Goal: Information Seeking & Learning: Learn about a topic

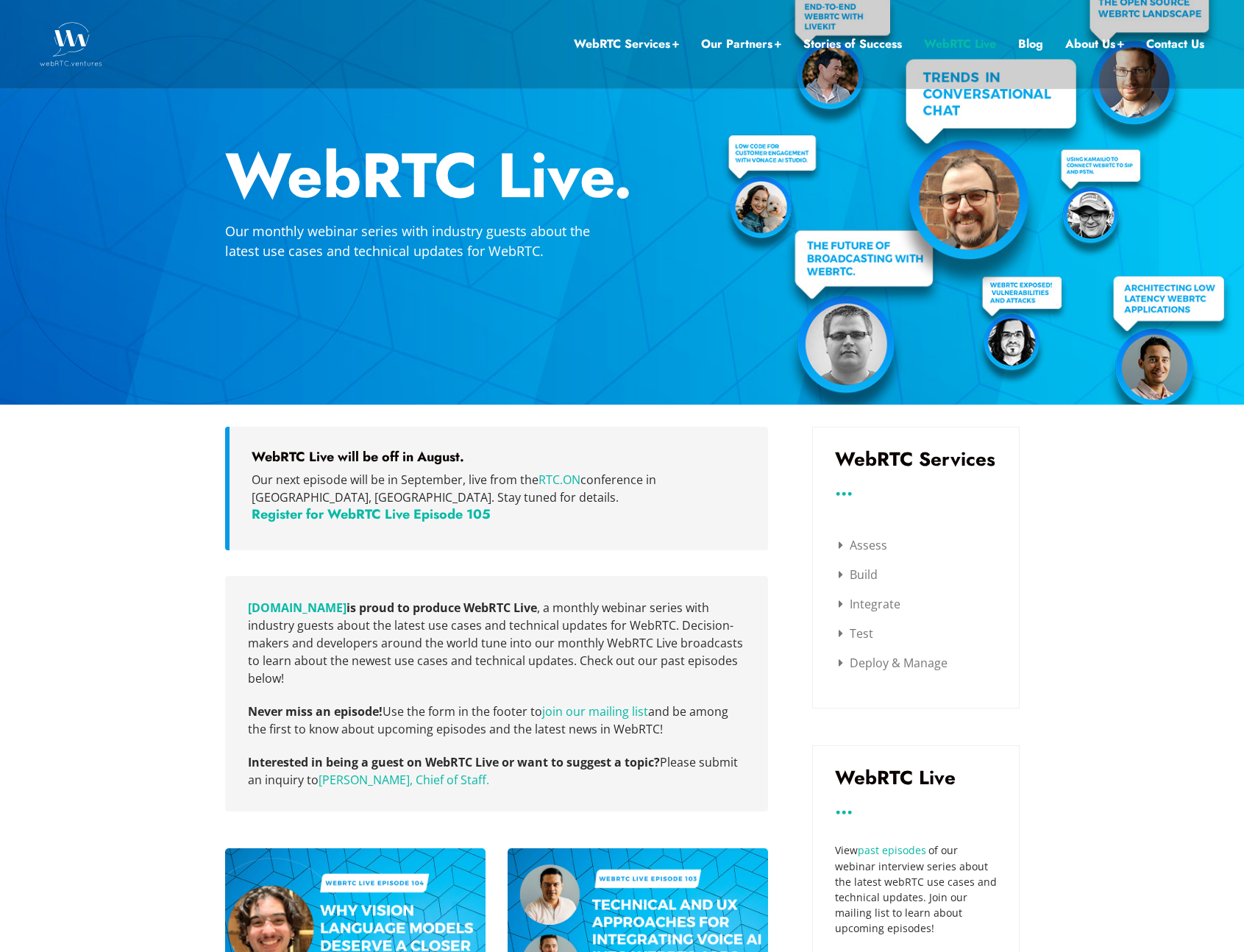
click at [252, 479] on p "Our next episode will be in September, live from the RTC.ON conference in Krako…" at bounding box center [499, 488] width 495 height 36
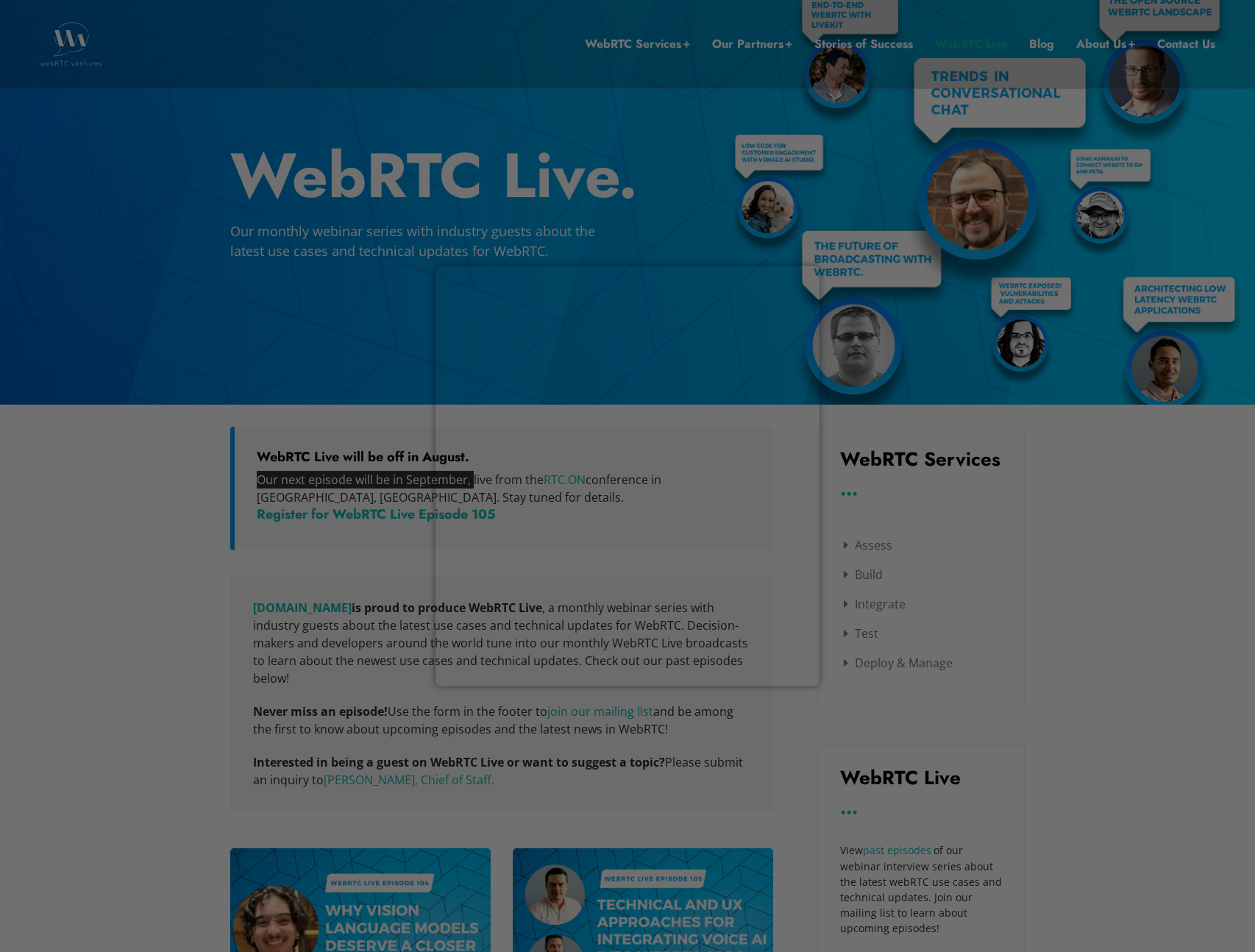
drag, startPoint x: 252, startPoint y: 479, endPoint x: 467, endPoint y: 479, distance: 215.0
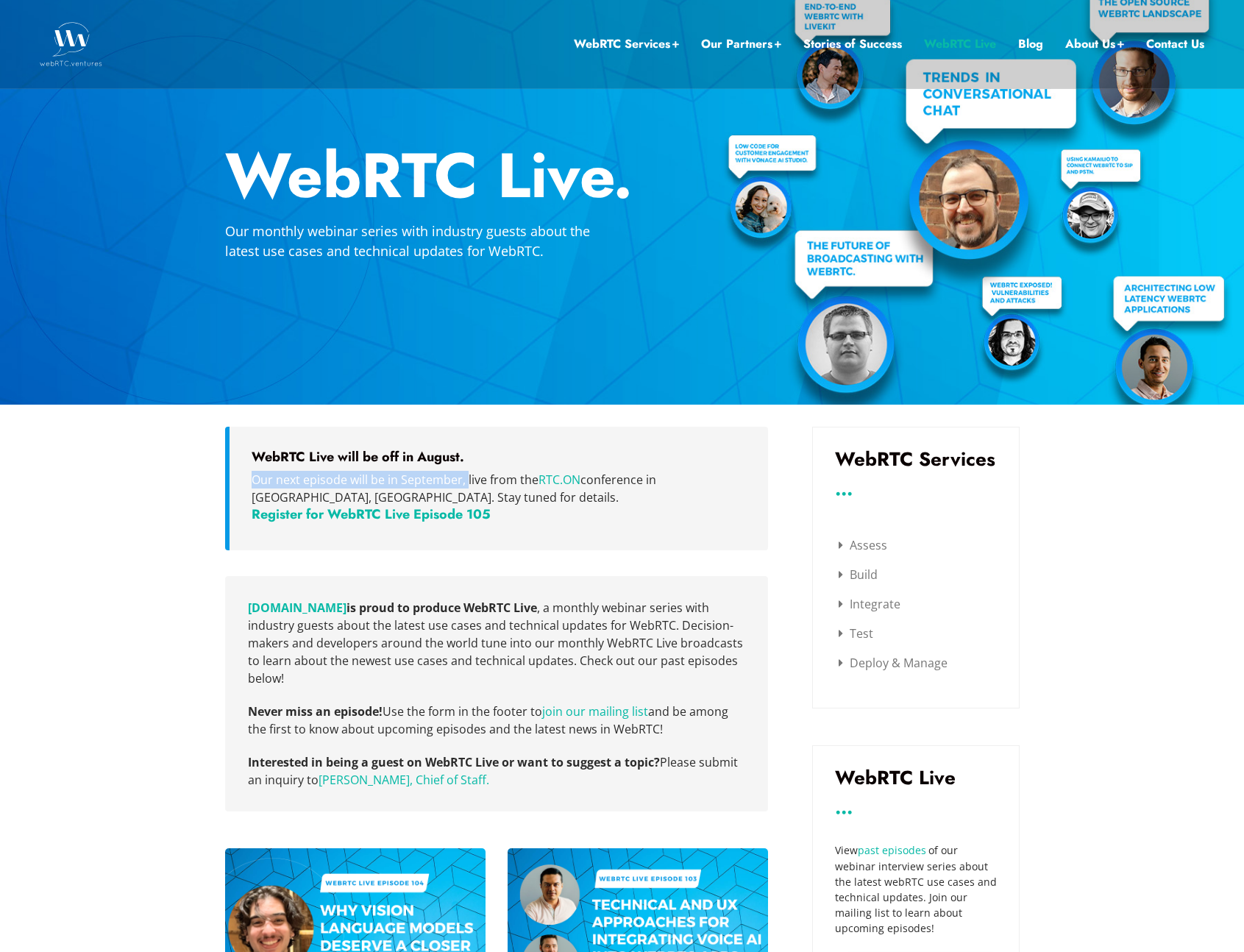
click at [400, 487] on p "Our next episode will be in September, live from the RTC.ON conference in Krako…" at bounding box center [499, 488] width 495 height 36
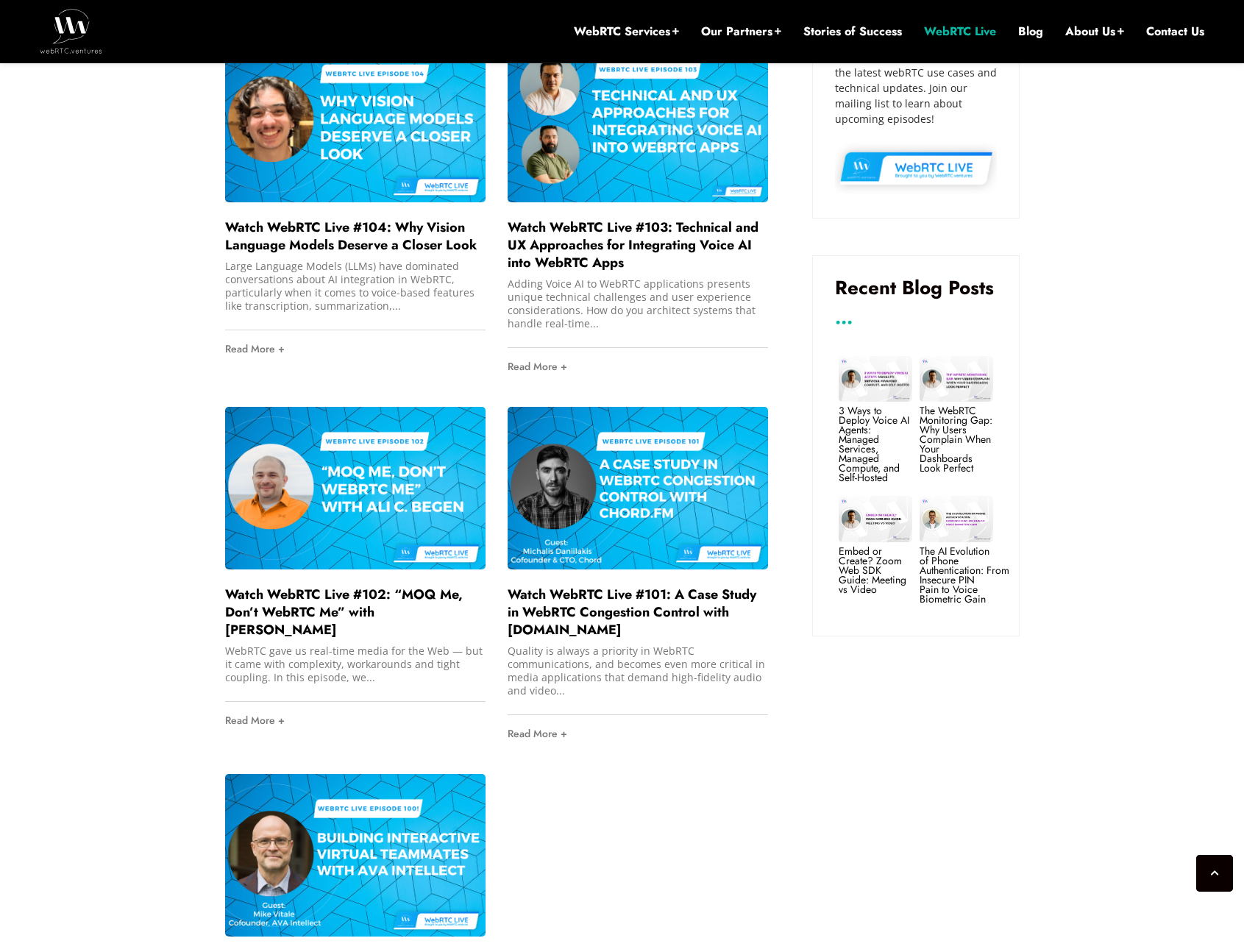
scroll to position [992, 0]
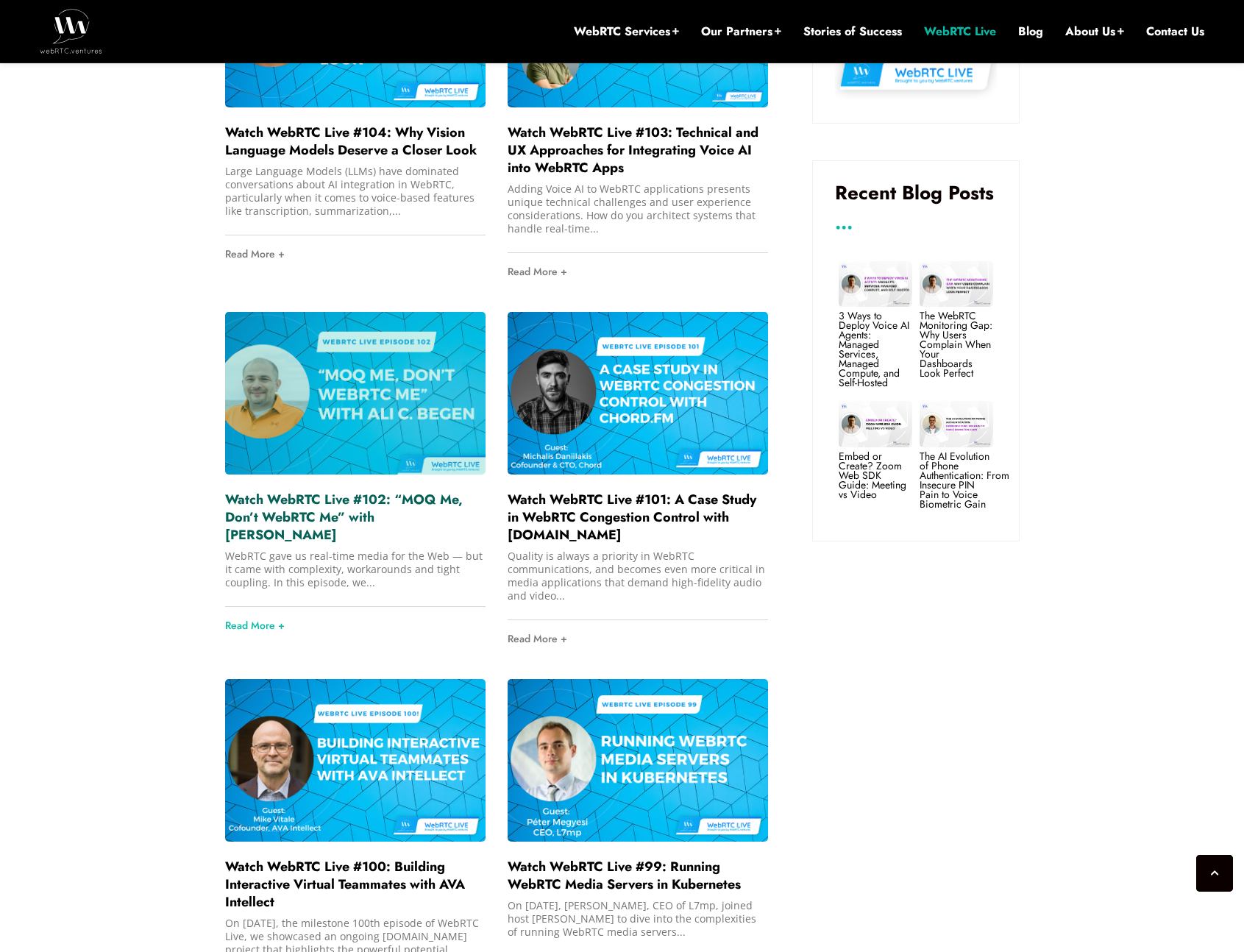
click at [326, 510] on link "Watch WebRTC Live #102: “MOQ Me, Don’t WebRTC Me” with [PERSON_NAME]" at bounding box center [344, 517] width 237 height 55
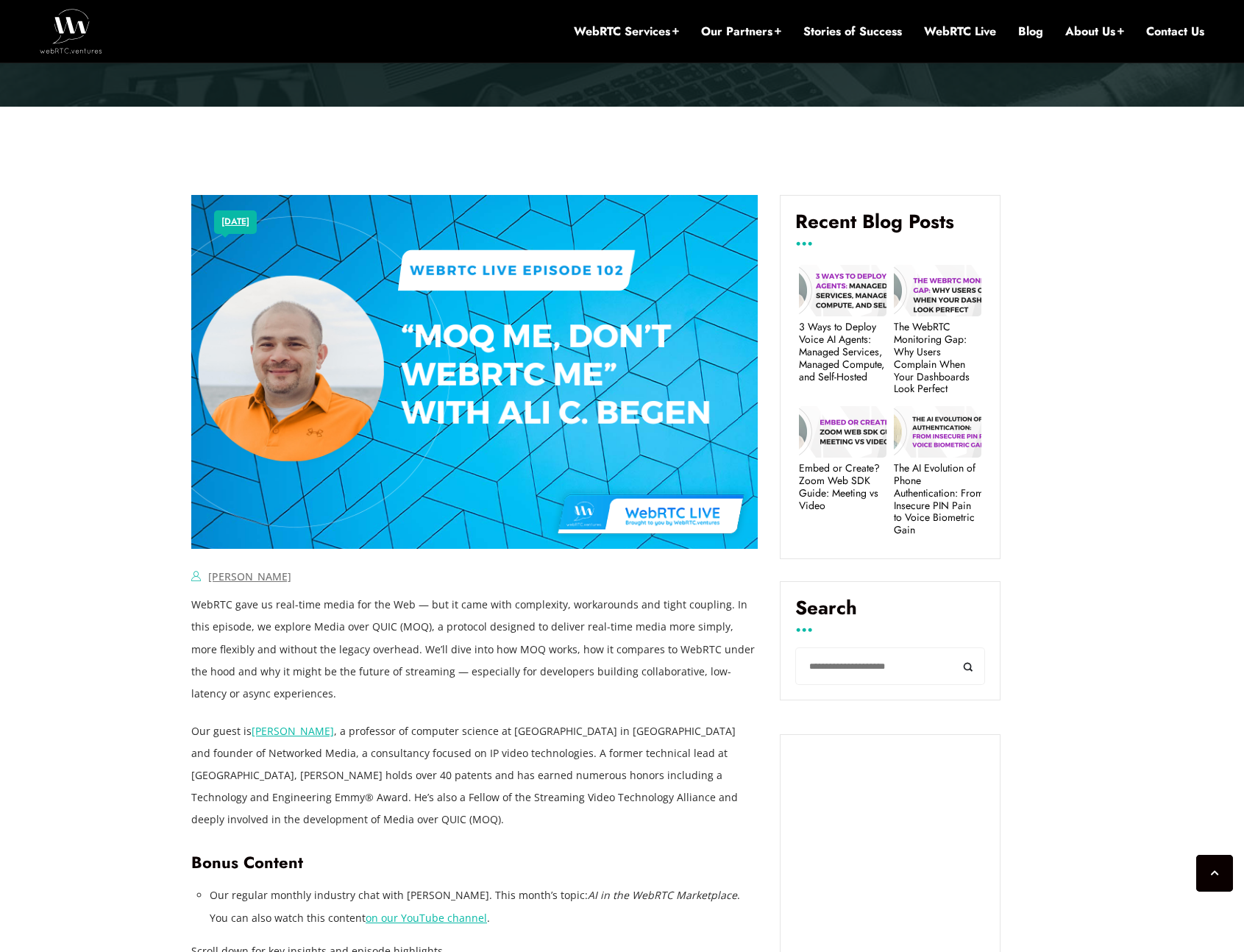
scroll to position [637, 0]
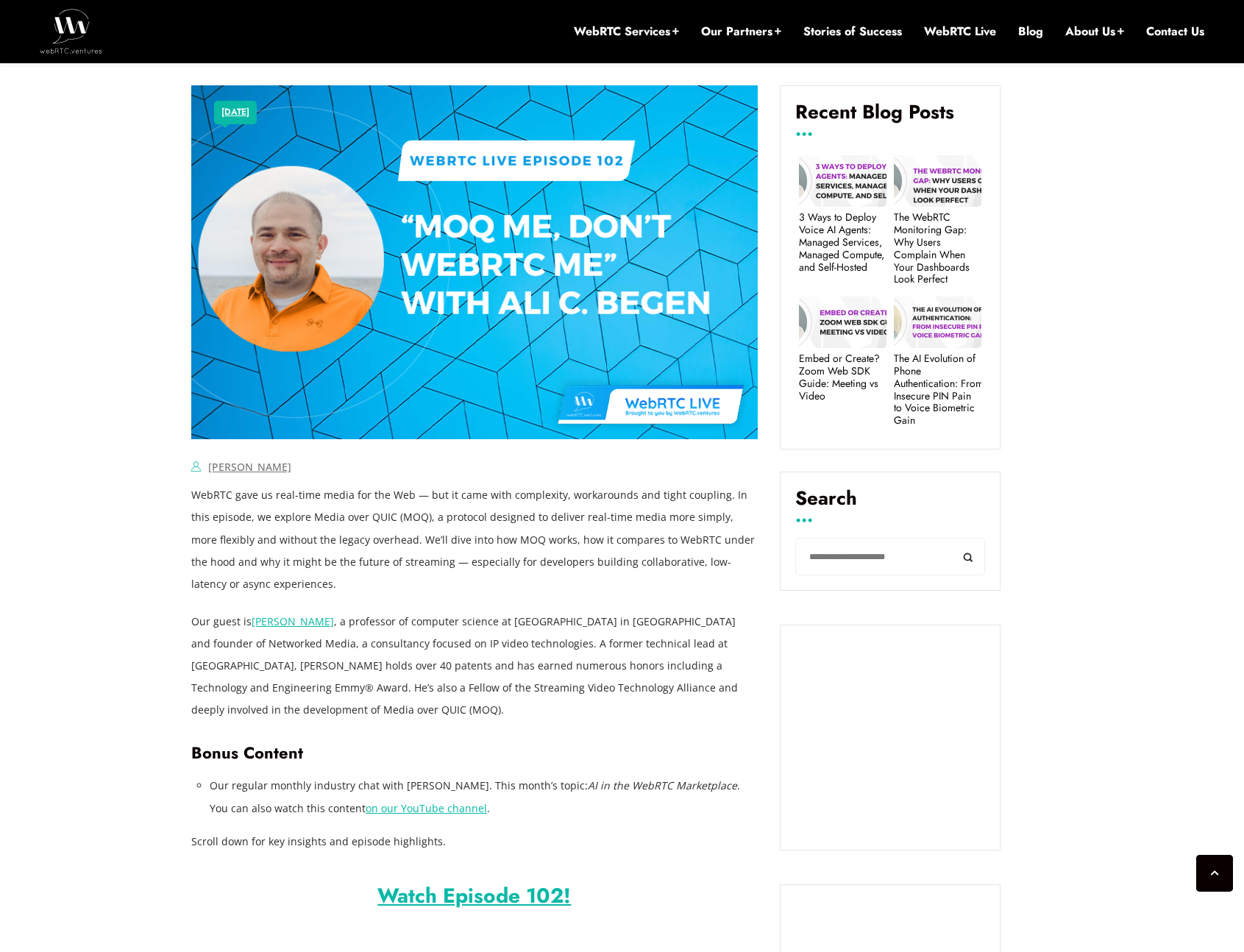
click at [200, 497] on p "WebRTC gave us real-time media for the Web — but it came with complexity, worka…" at bounding box center [475, 539] width 567 height 110
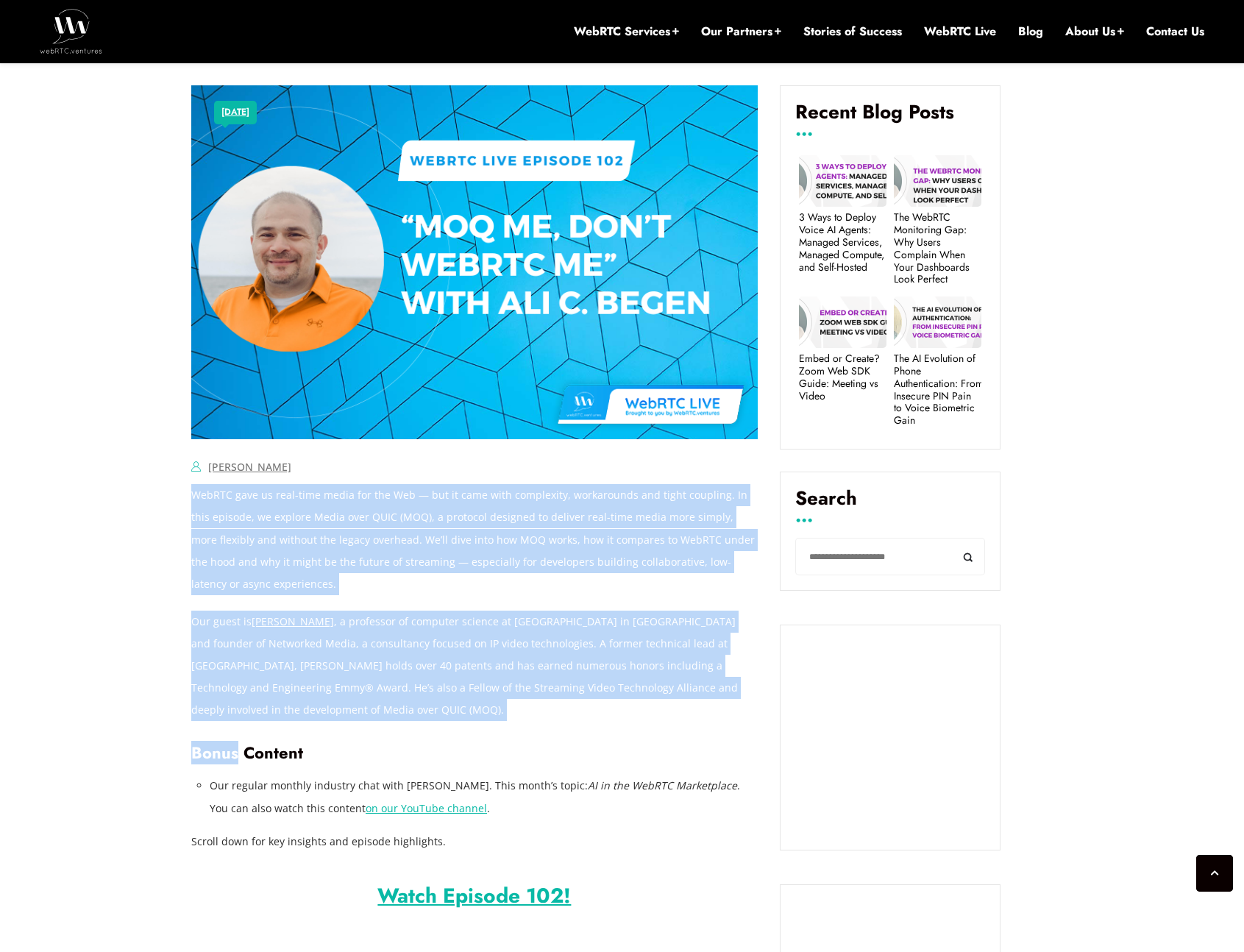
drag, startPoint x: 200, startPoint y: 497, endPoint x: 435, endPoint y: 704, distance: 313.2
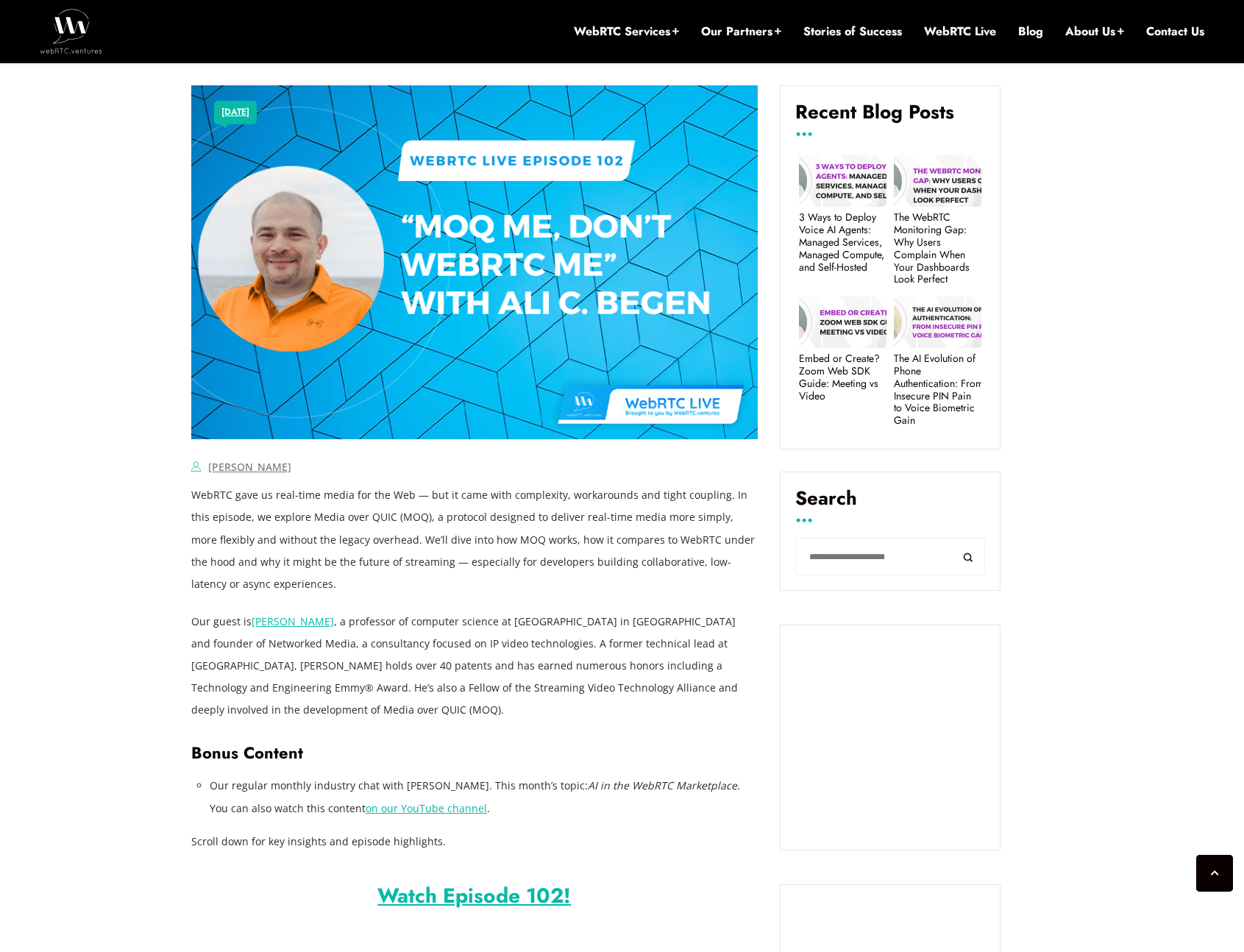
drag, startPoint x: 449, startPoint y: 683, endPoint x: 440, endPoint y: 664, distance: 21.0
click at [449, 682] on p "Our guest is Ali C. Begen , a professor of computer science at Özyeğin Universi…" at bounding box center [475, 666] width 567 height 110
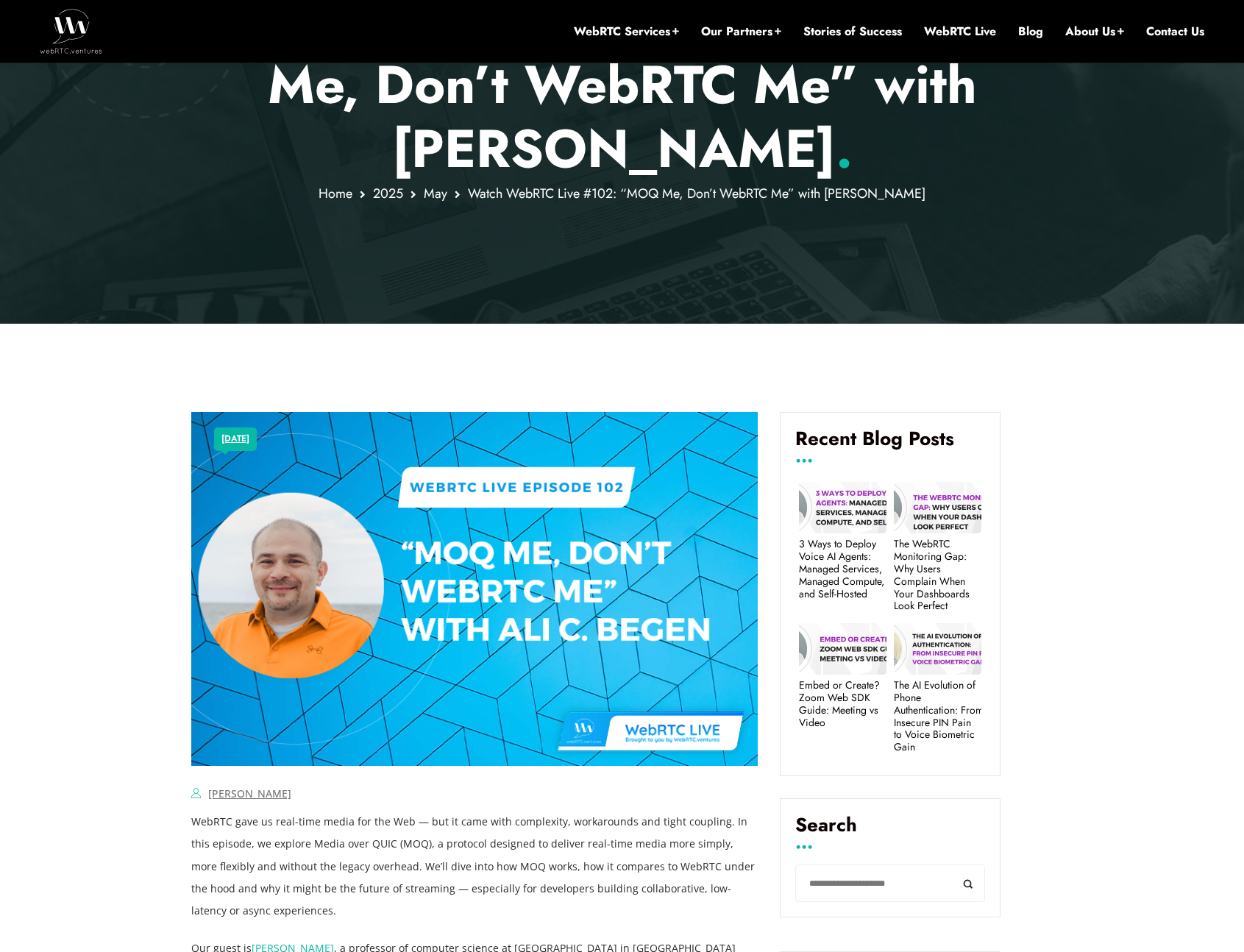
scroll to position [571, 0]
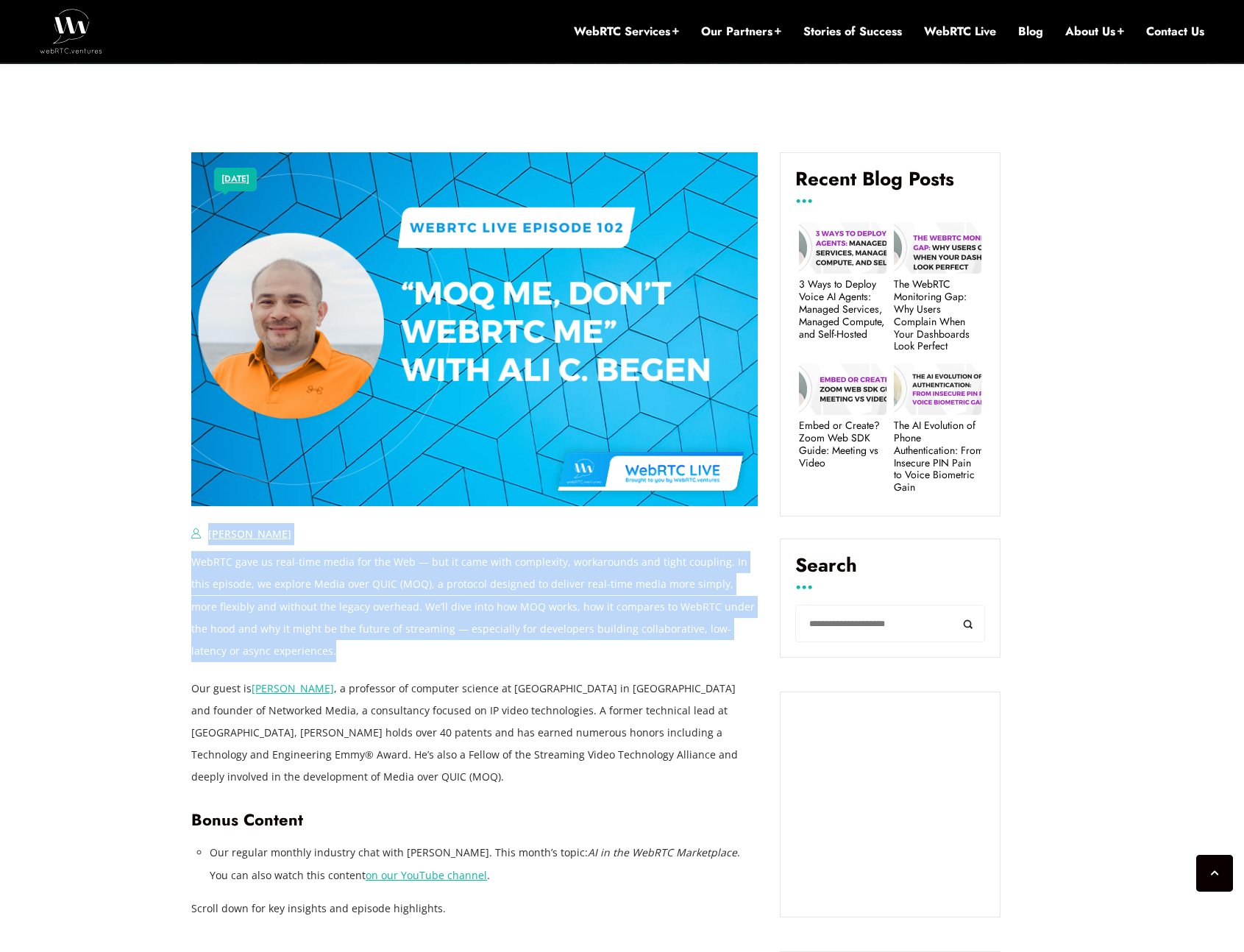
drag, startPoint x: 453, startPoint y: 585, endPoint x: 440, endPoint y: 660, distance: 76.1
click at [440, 660] on p "WebRTC gave us real-time media for the Web — but it came with complexity, worka…" at bounding box center [475, 605] width 567 height 110
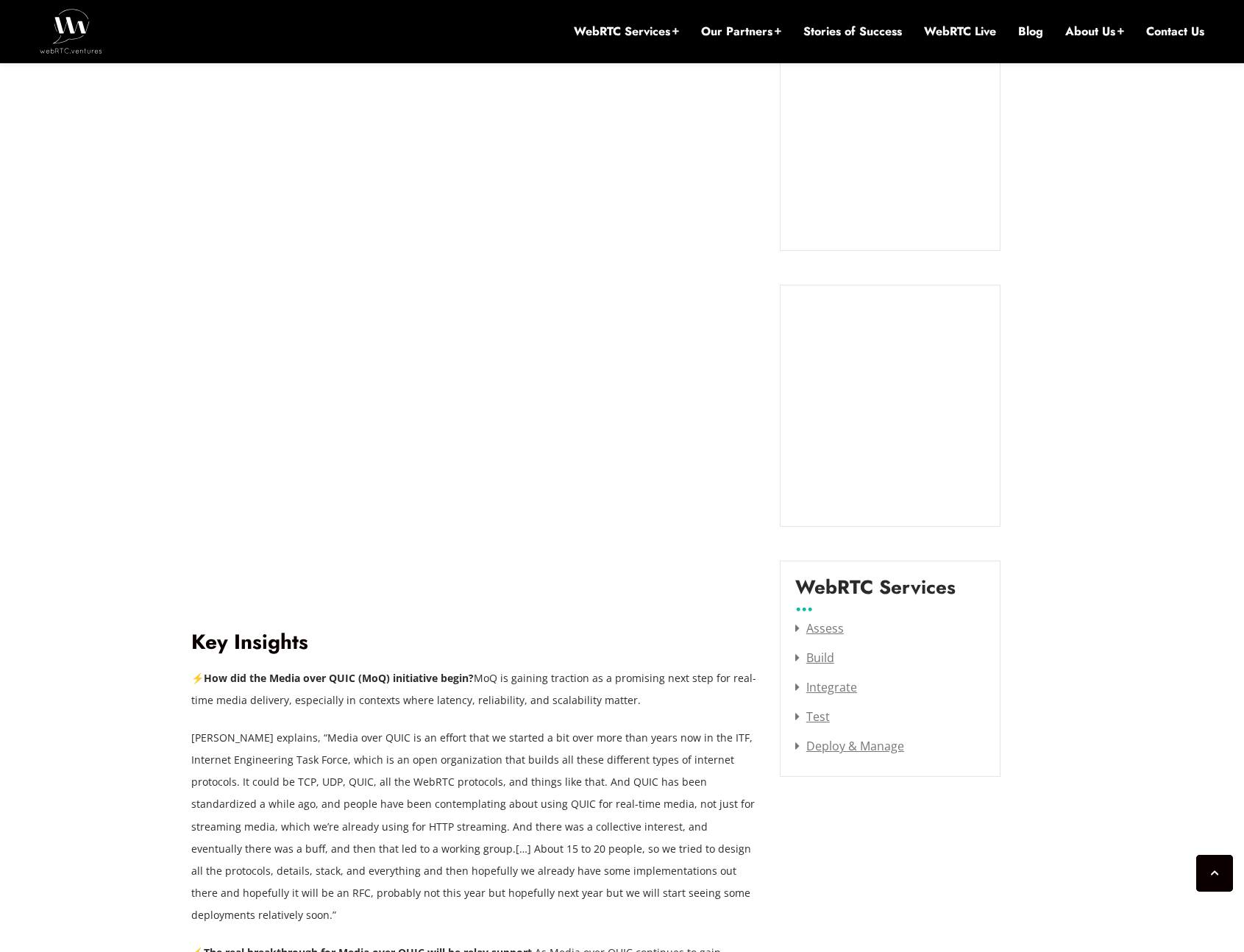
scroll to position [1535, 0]
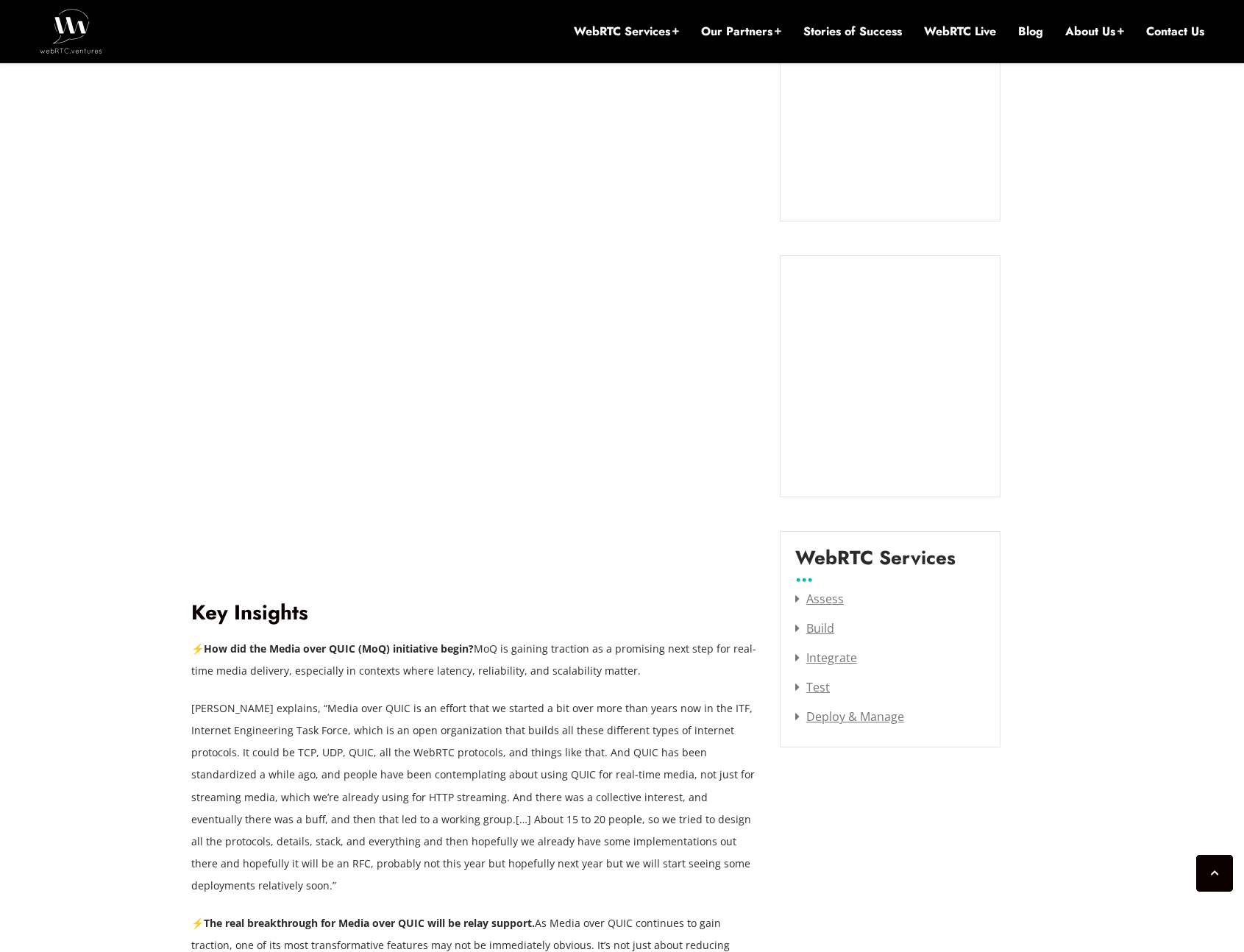
click at [378, 642] on strong "How did the Media over QUIC (MoQ) initiative begin?" at bounding box center [339, 649] width 270 height 14
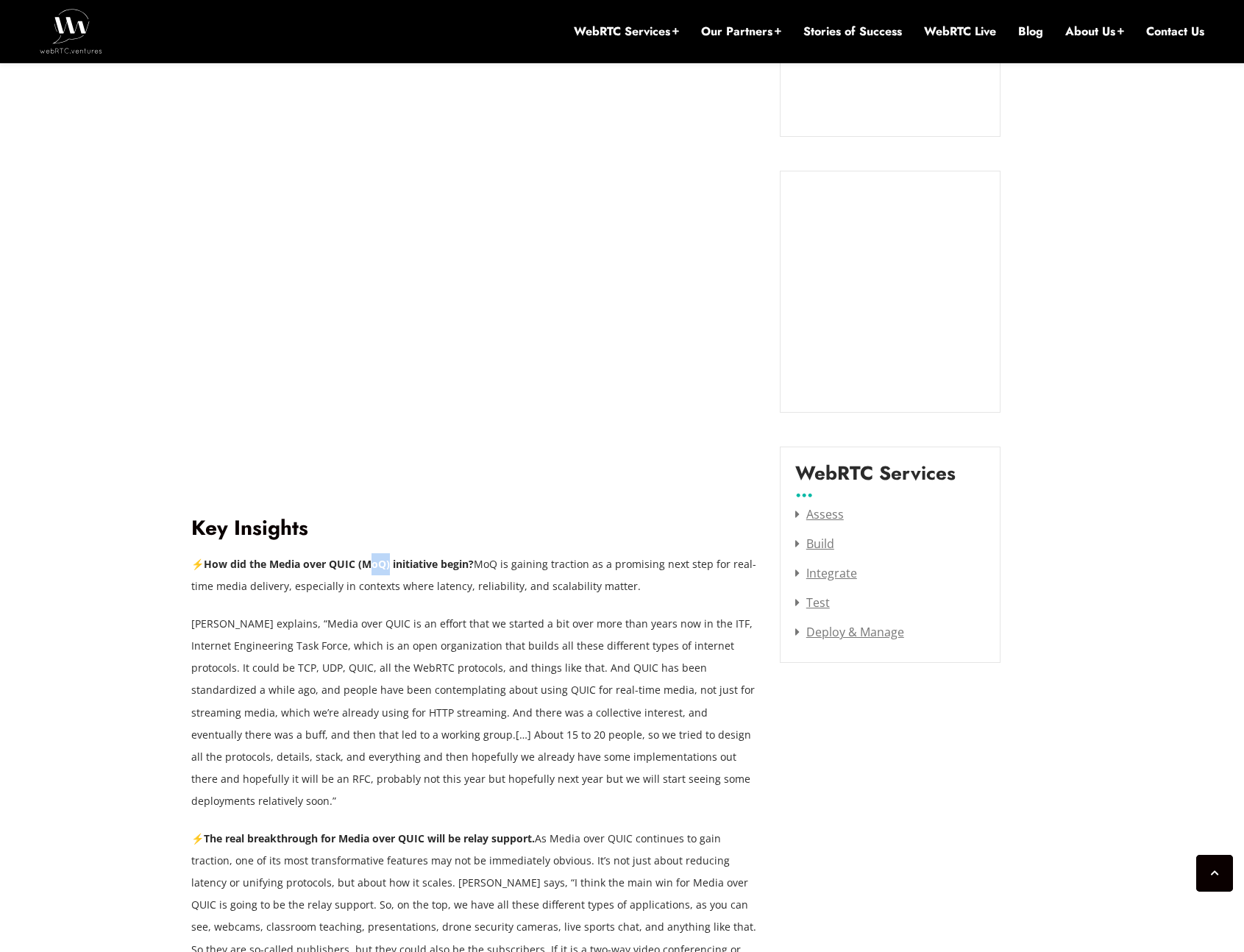
scroll to position [1700, 0]
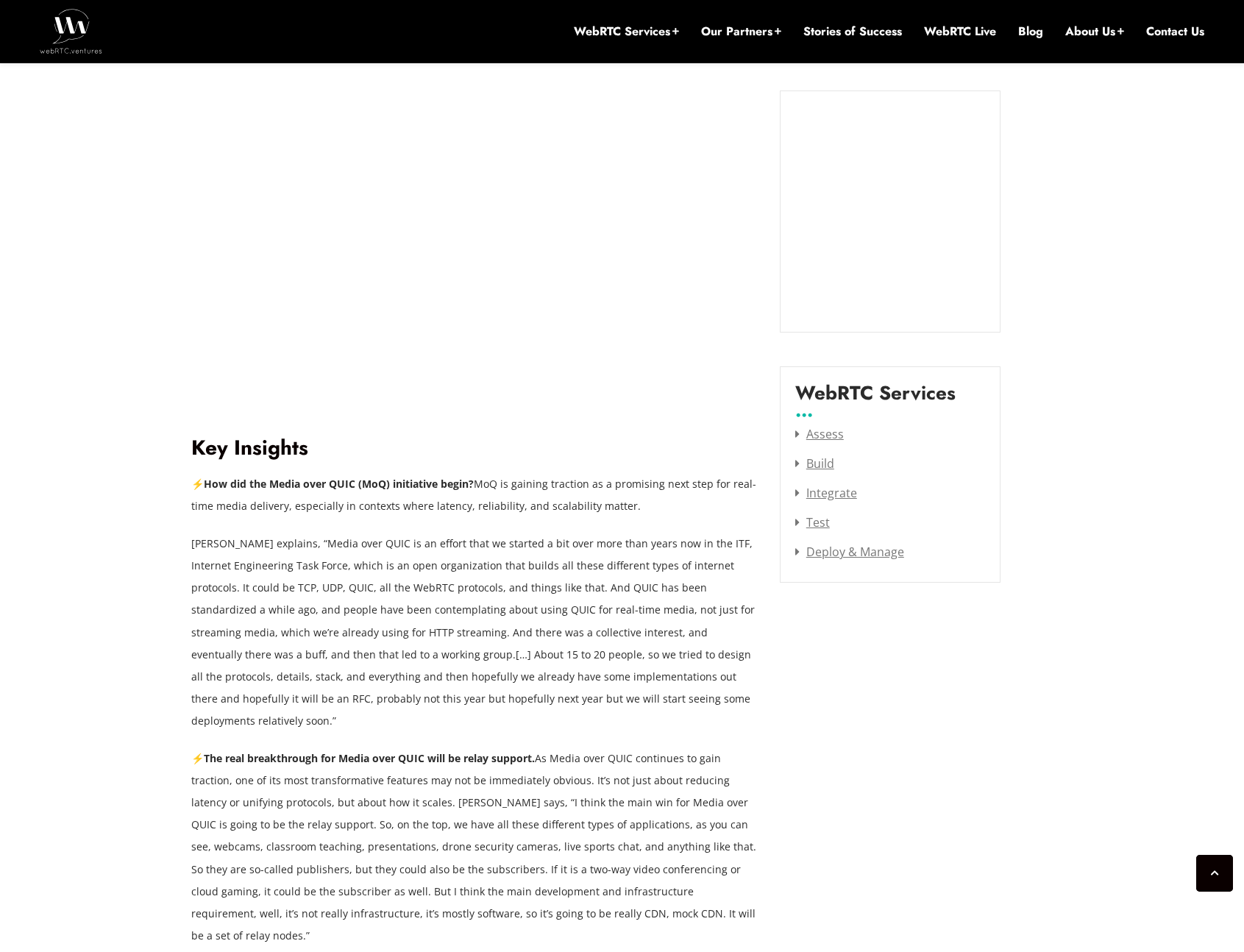
click at [360, 477] on strong "How did the Media over QUIC (MoQ) initiative begin?" at bounding box center [339, 484] width 270 height 14
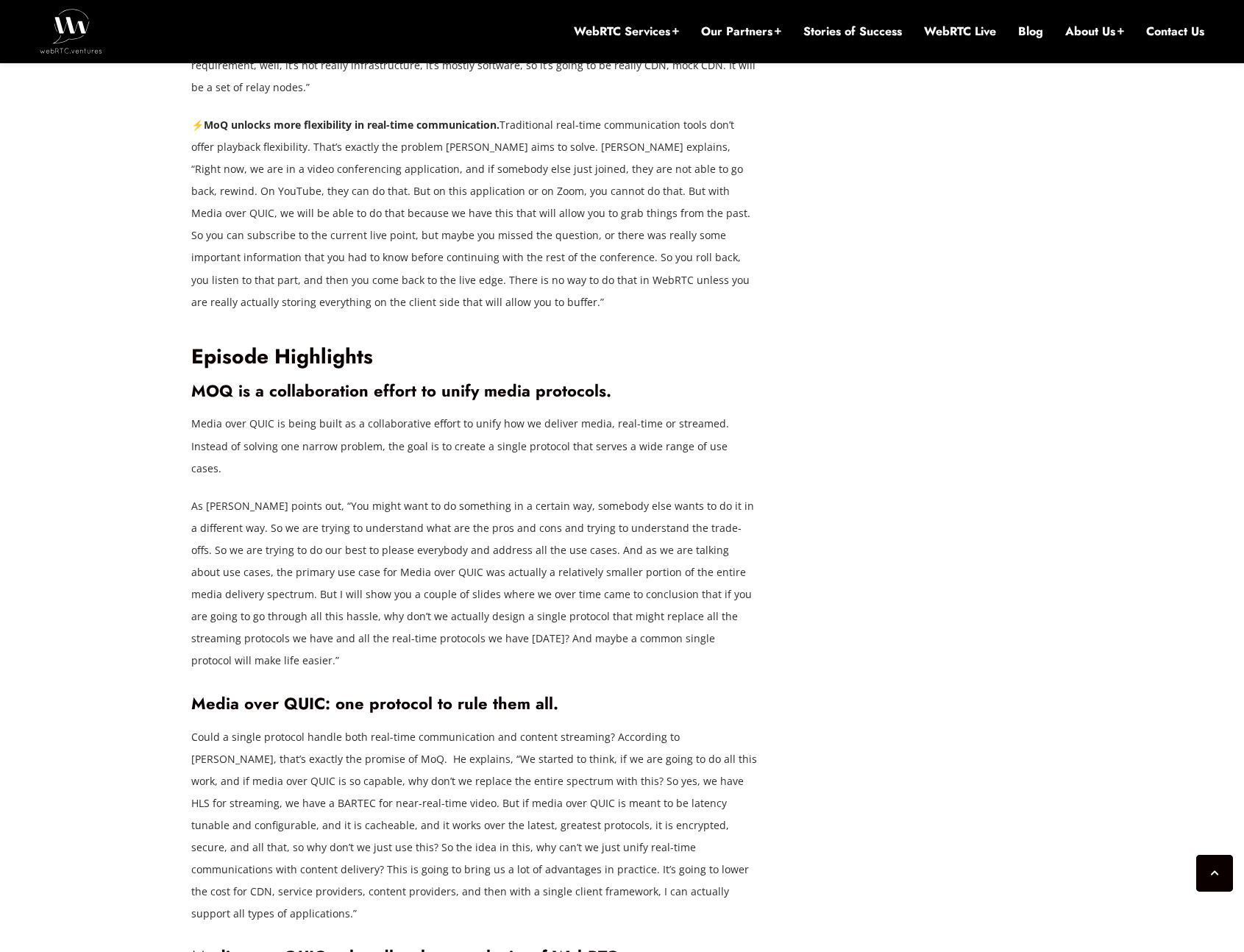
scroll to position [2527, 0]
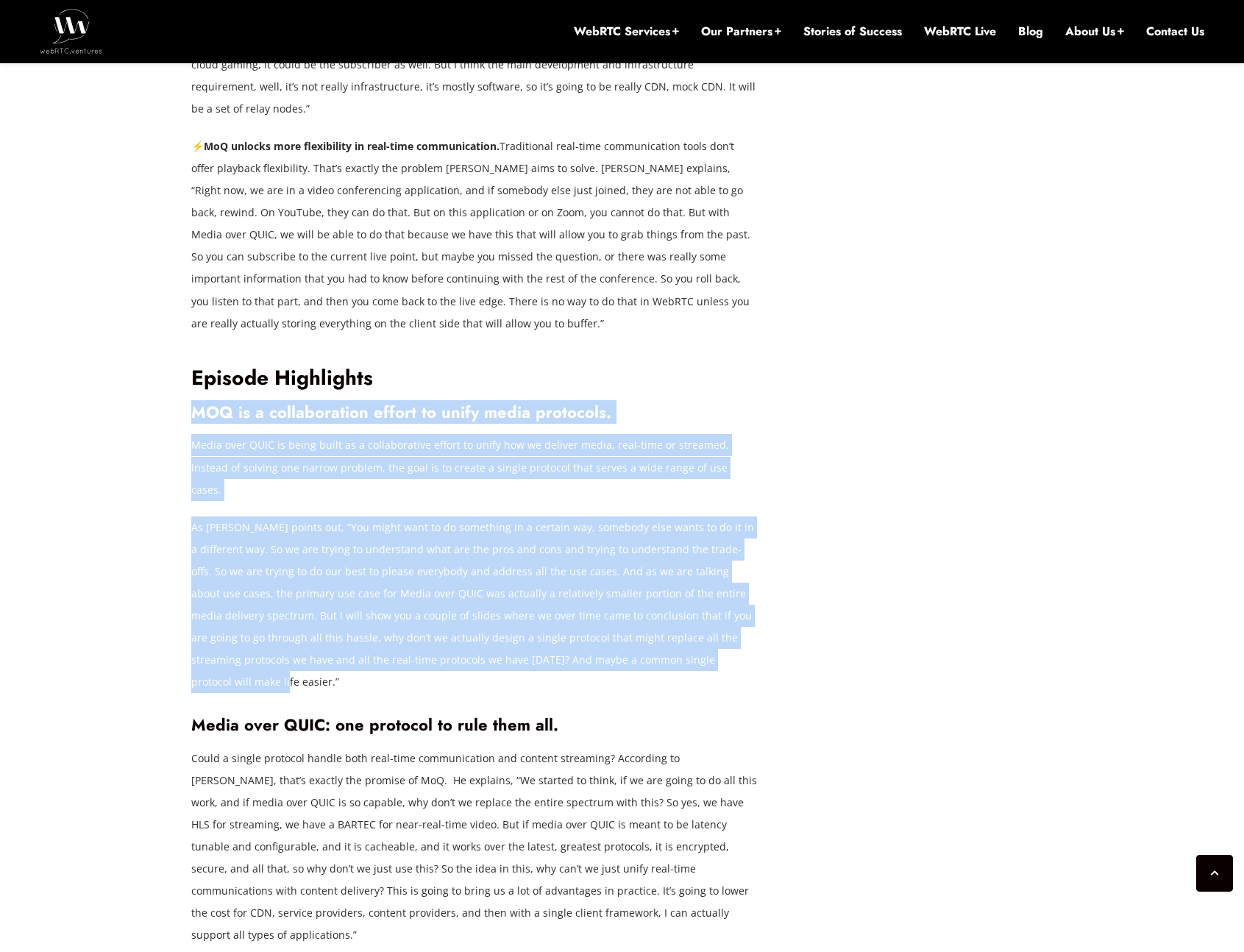
drag, startPoint x: 195, startPoint y: 349, endPoint x: 634, endPoint y: 571, distance: 491.9
click at [634, 571] on div "WebRTC gave us real-time media for the Web — but it came with complexity, worka…" at bounding box center [475, 7] width 567 height 2826
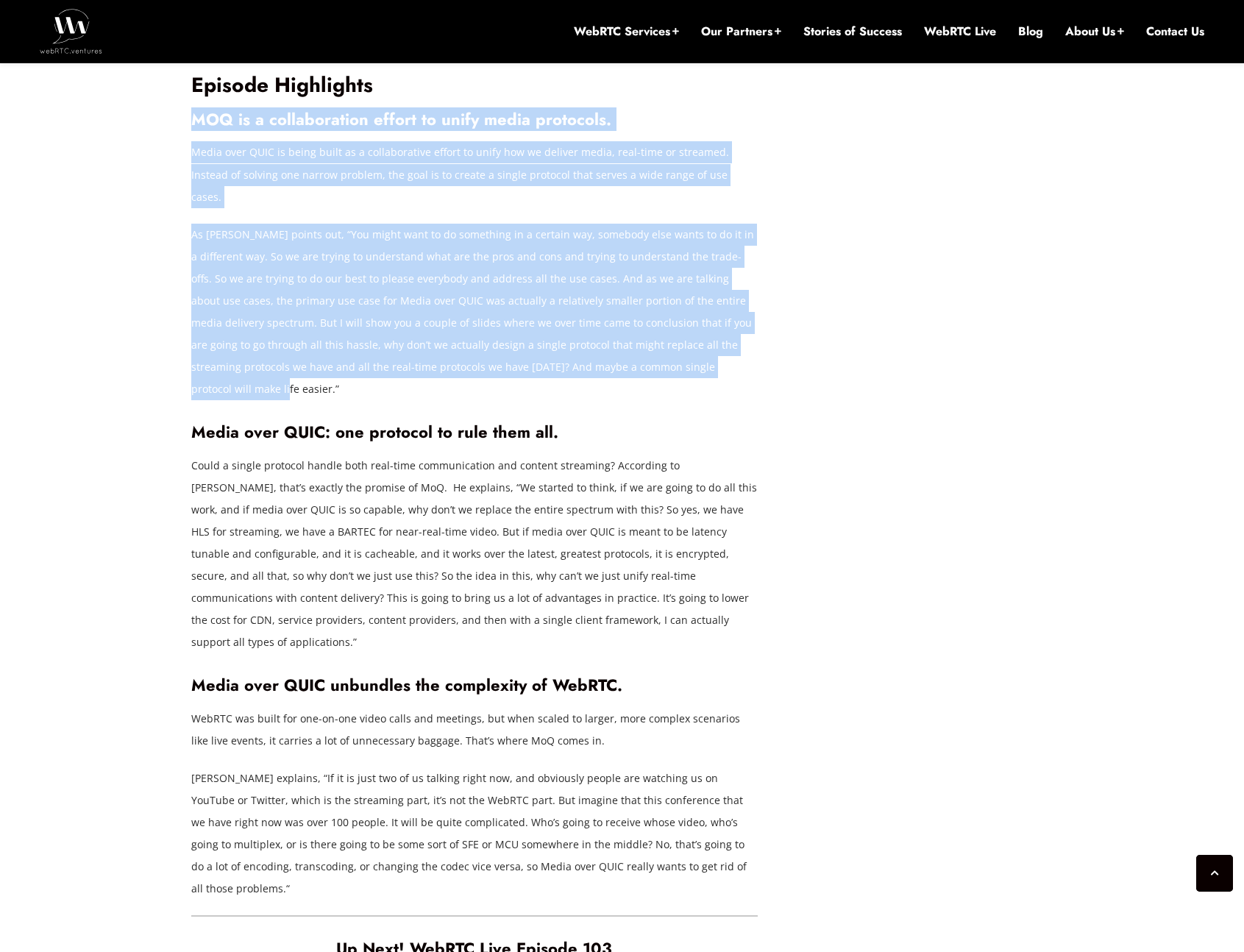
scroll to position [2892, 0]
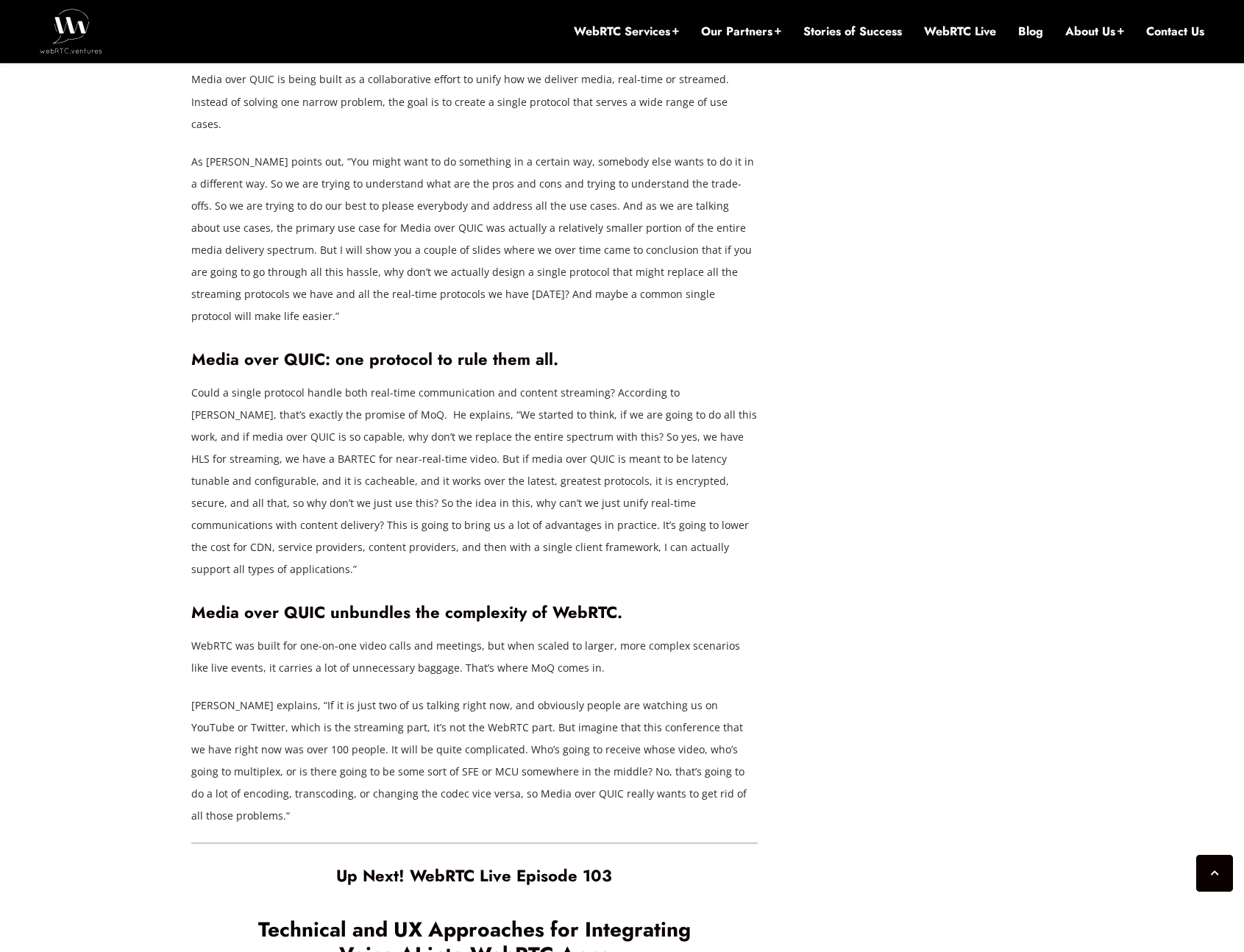
click at [324, 347] on strong "Media over QUIC: one protocol to rule them all." at bounding box center [375, 359] width 367 height 24
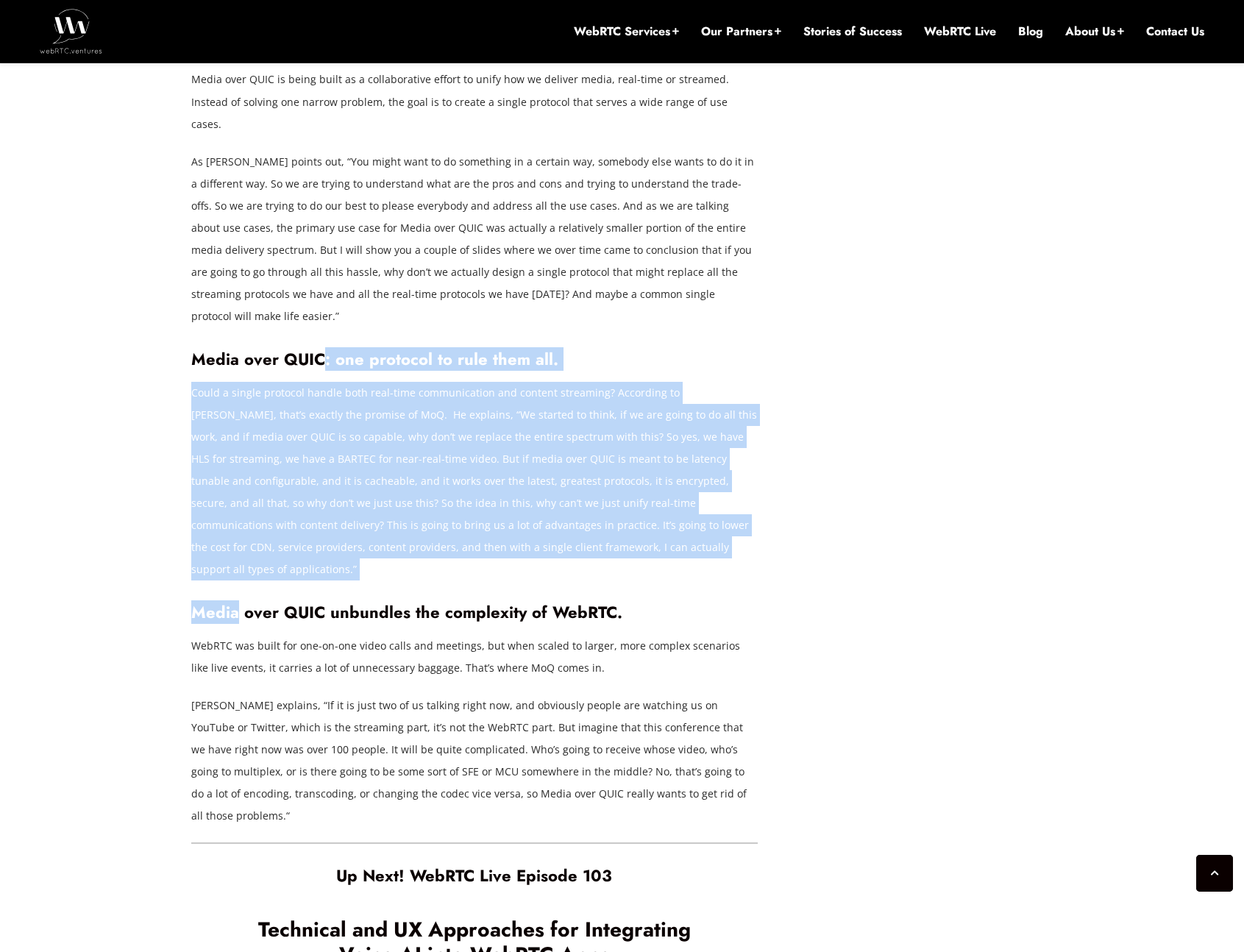
drag, startPoint x: 324, startPoint y: 256, endPoint x: 589, endPoint y: 456, distance: 332.0
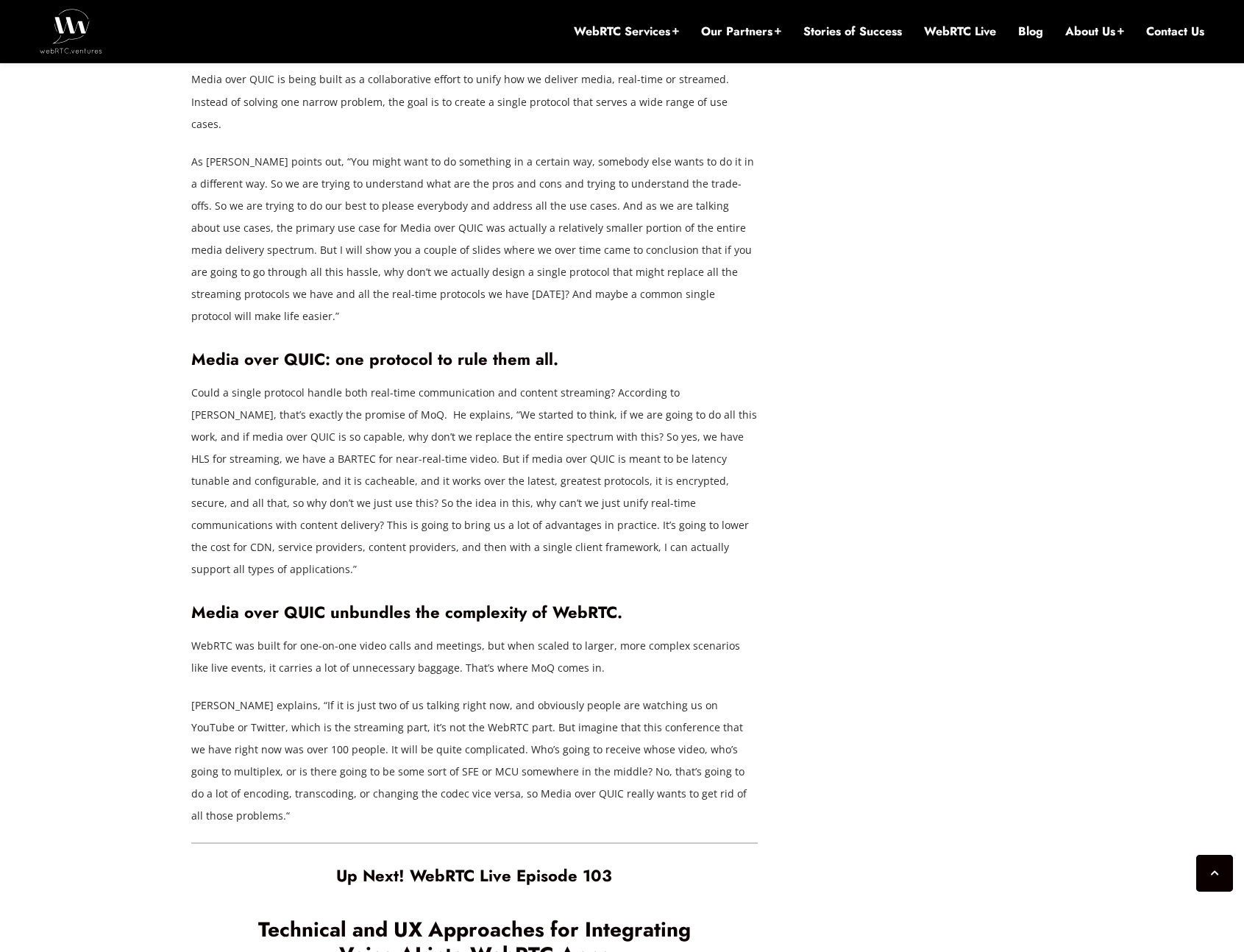
drag, startPoint x: 191, startPoint y: 480, endPoint x: 541, endPoint y: 644, distance: 386.5
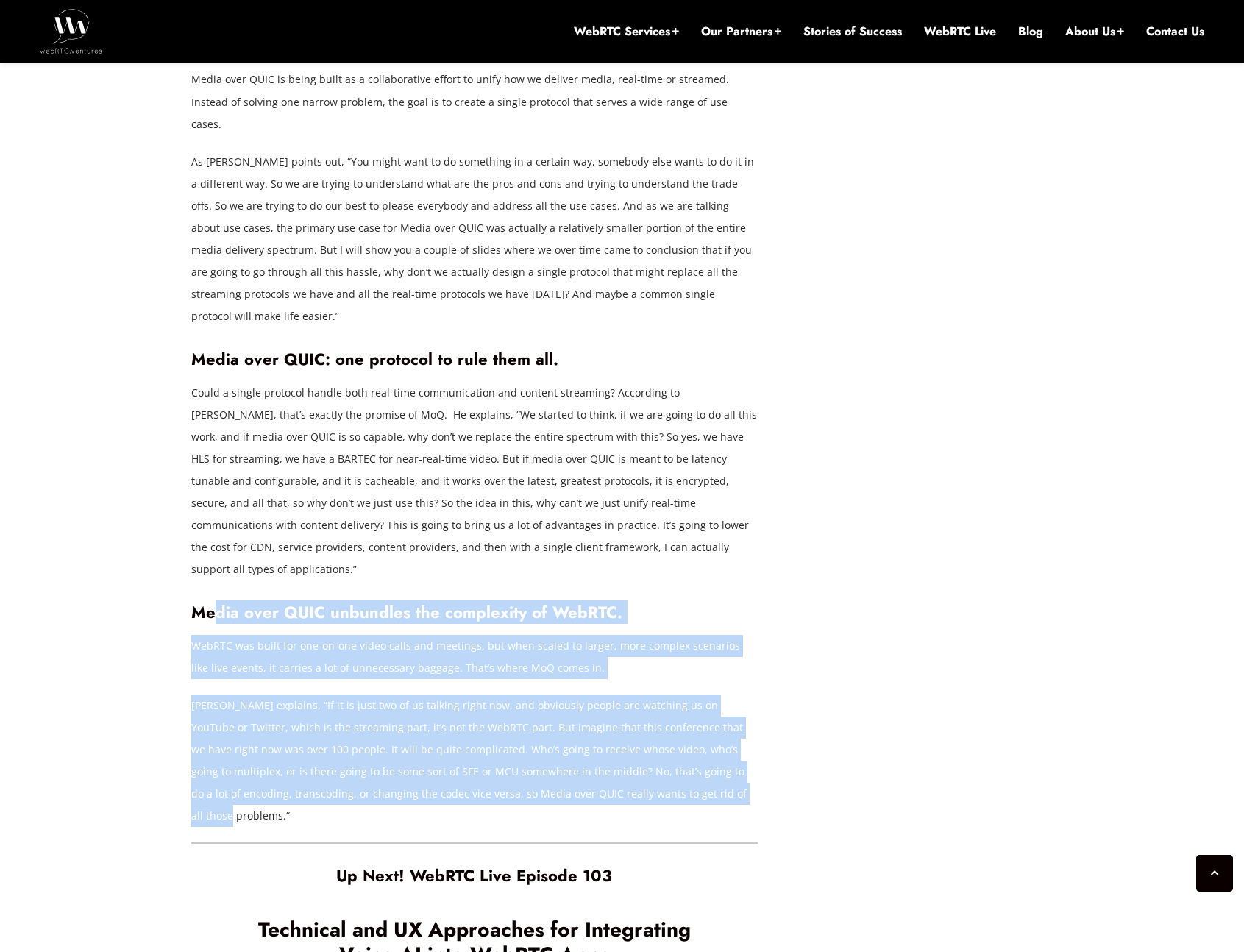
drag, startPoint x: 660, startPoint y: 658, endPoint x: 218, endPoint y: 472, distance: 479.5
click at [218, 601] on strong "Media over QUIC unbundles the complexity of WebRTC." at bounding box center [407, 613] width 431 height 24
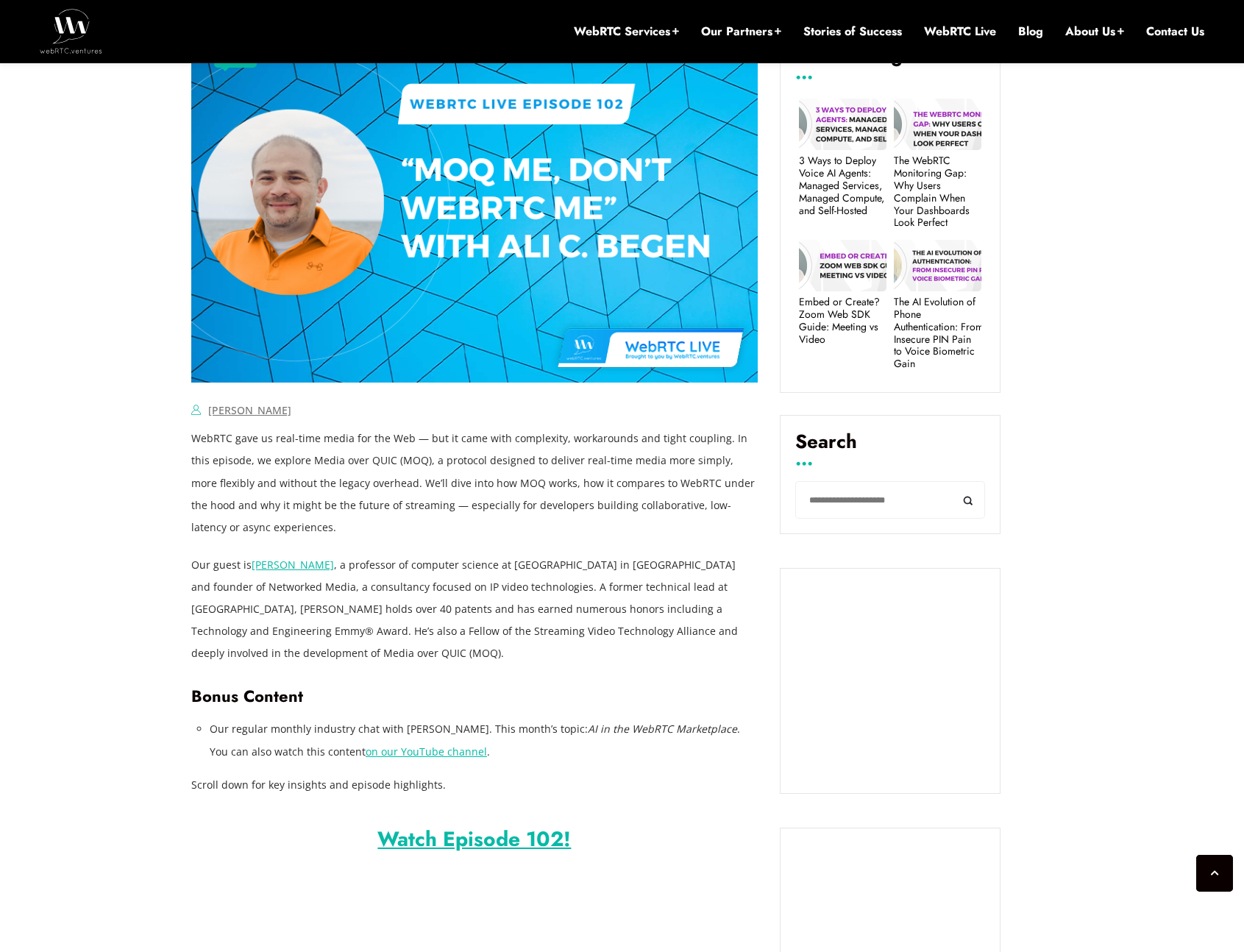
scroll to position [695, 0]
